Goal: Information Seeking & Learning: Learn about a topic

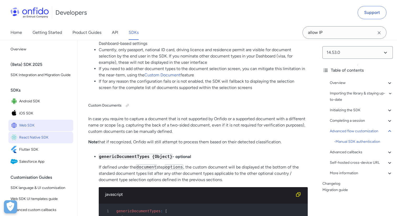
click at [39, 137] on span "React Native SDK" at bounding box center [45, 137] width 52 height 7
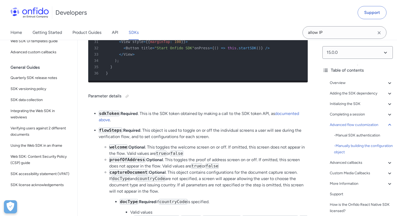
scroll to position [4605, 0]
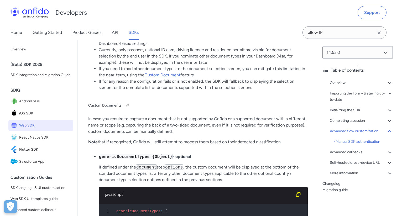
scroll to position [8310, 0]
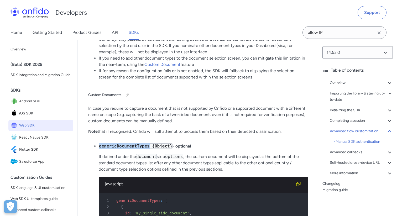
drag, startPoint x: 149, startPoint y: 103, endPoint x: 97, endPoint y: 101, distance: 52.2
copy code "genericDocumentTypes"
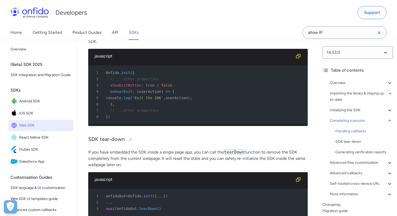
scroll to position [8377, 0]
